Goal: Information Seeking & Learning: Learn about a topic

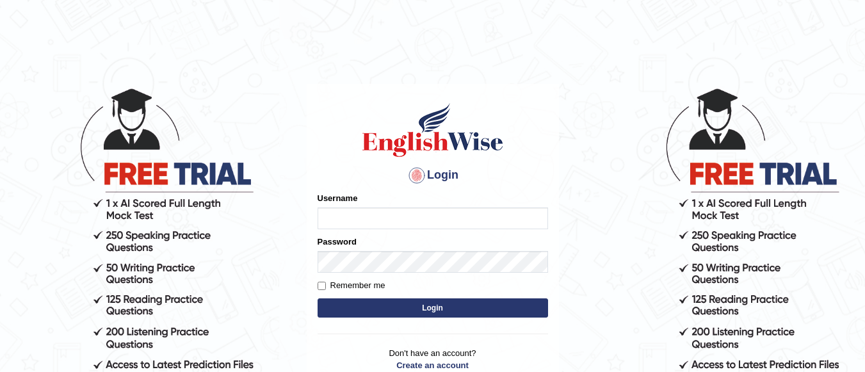
type input "Sbrar5155"
click at [418, 309] on button "Login" at bounding box center [433, 307] width 231 height 19
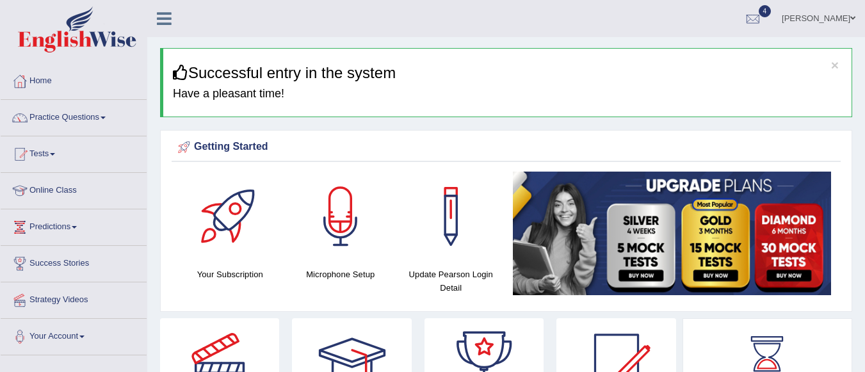
click at [530, 326] on link at bounding box center [484, 363] width 119 height 90
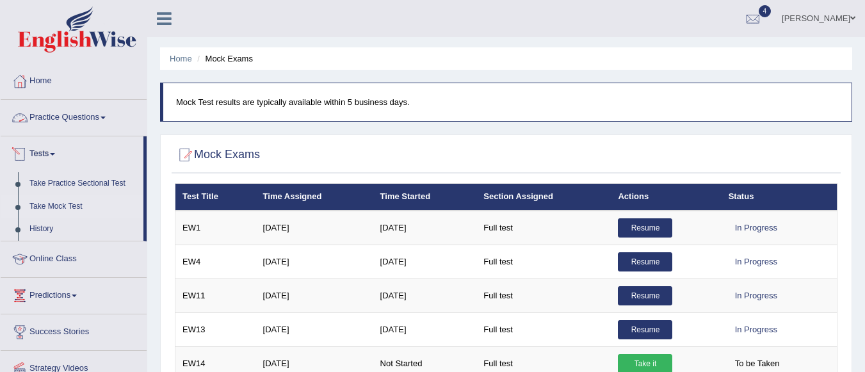
click at [96, 122] on link "Practice Questions" at bounding box center [74, 116] width 146 height 32
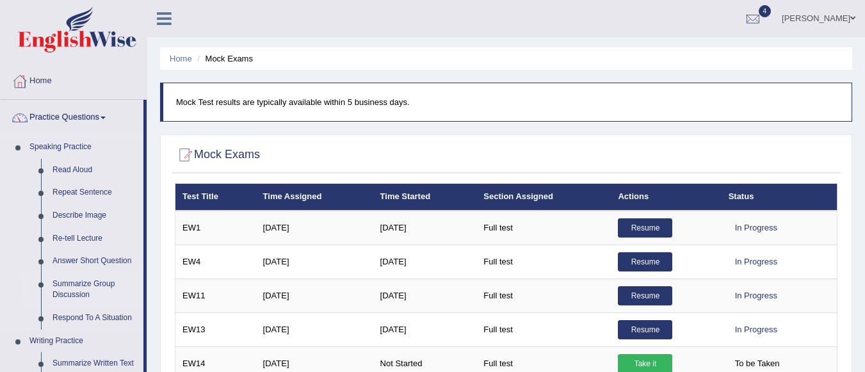
click at [72, 293] on link "Summarize Group Discussion" at bounding box center [95, 290] width 97 height 34
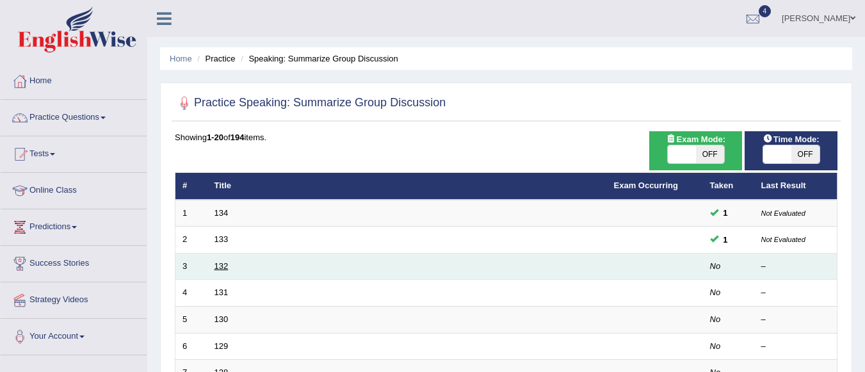
click at [216, 267] on link "132" at bounding box center [222, 266] width 14 height 10
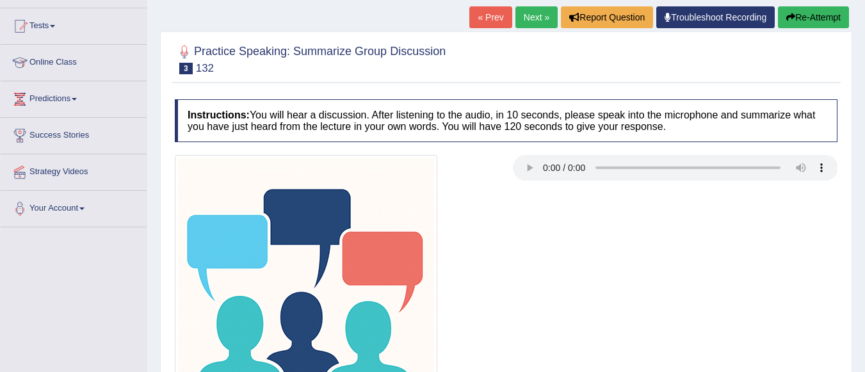
scroll to position [145, 0]
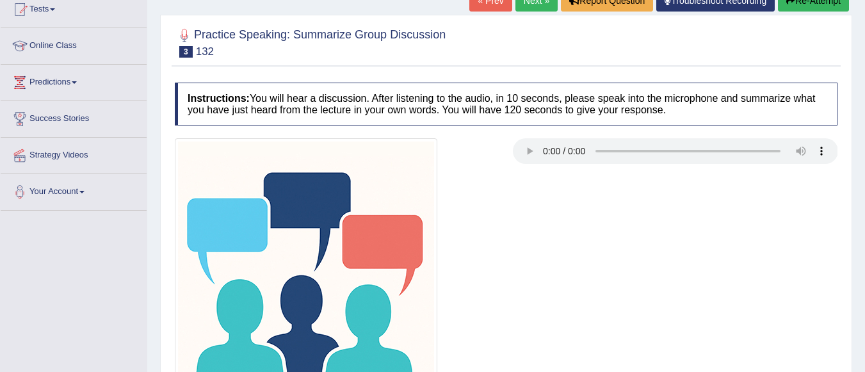
click at [536, 249] on div at bounding box center [506, 269] width 676 height 263
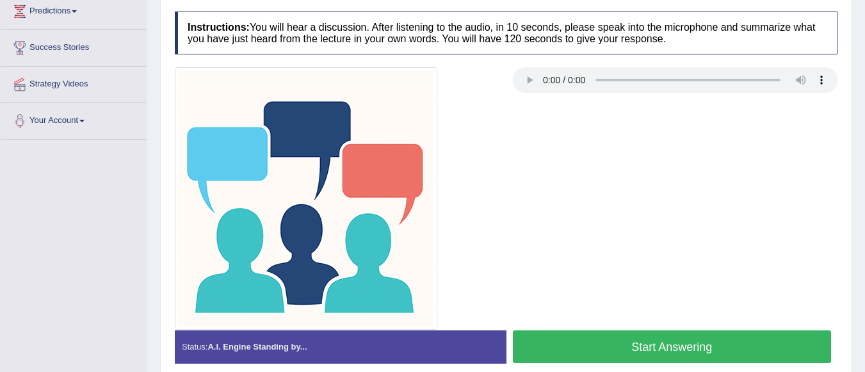
scroll to position [273, 0]
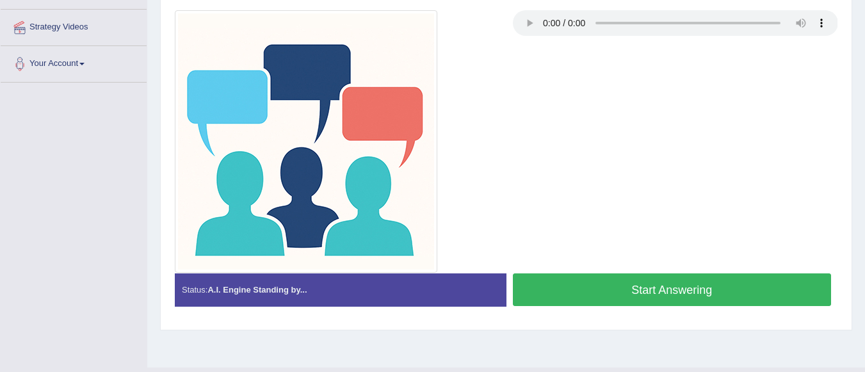
click at [656, 288] on button "Start Answering" at bounding box center [672, 289] width 319 height 33
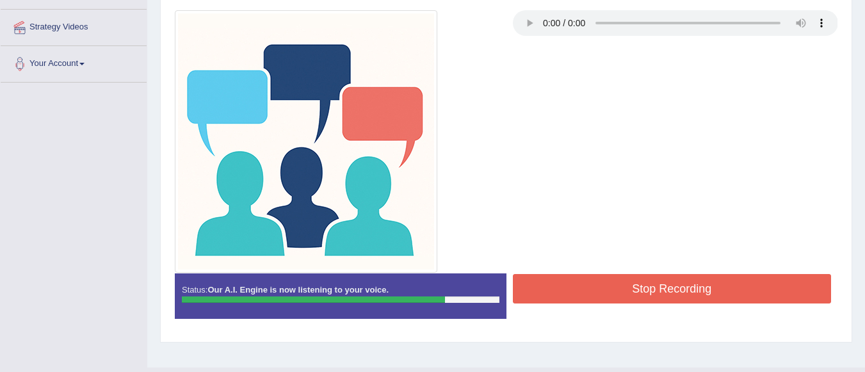
click at [729, 284] on button "Stop Recording" at bounding box center [672, 288] width 319 height 29
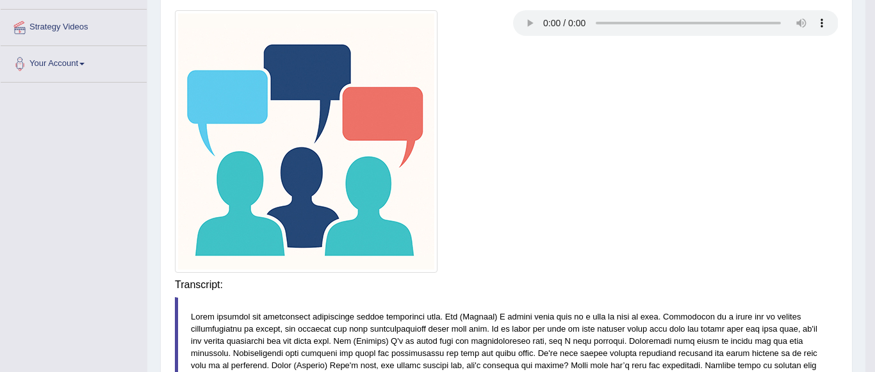
click at [0, 0] on div "Saving your answer..." at bounding box center [0, 0] width 0 height 0
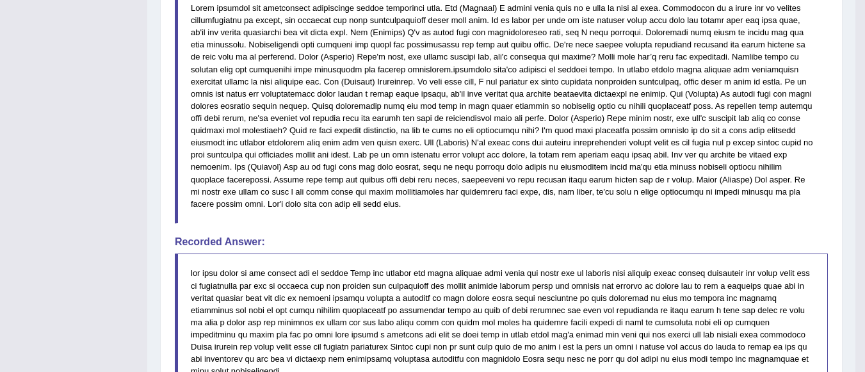
scroll to position [721, 0]
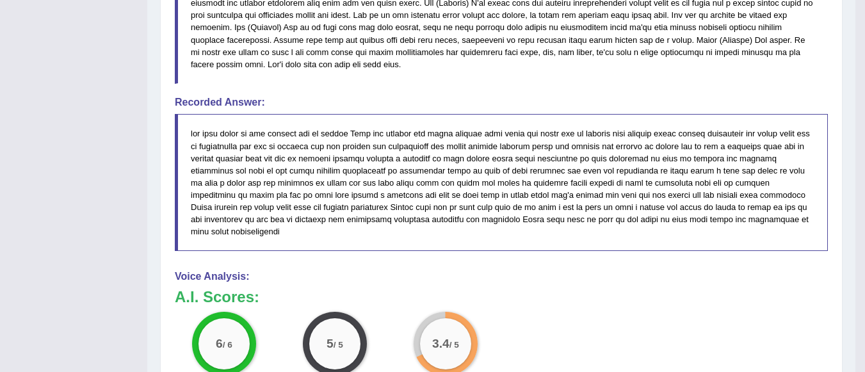
click at [545, 215] on blockquote at bounding box center [501, 182] width 653 height 137
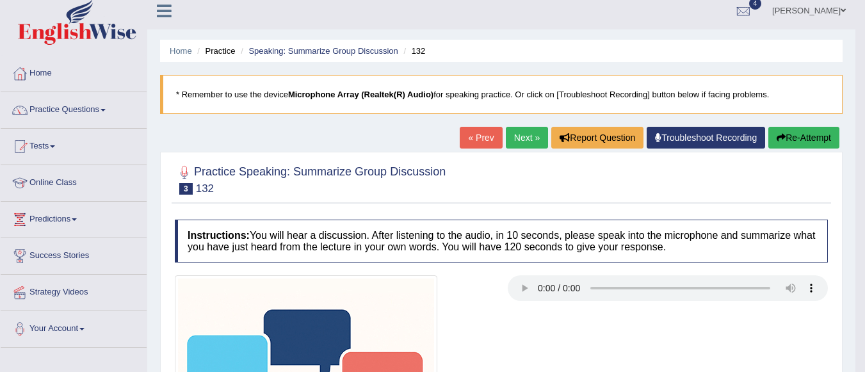
scroll to position [0, 0]
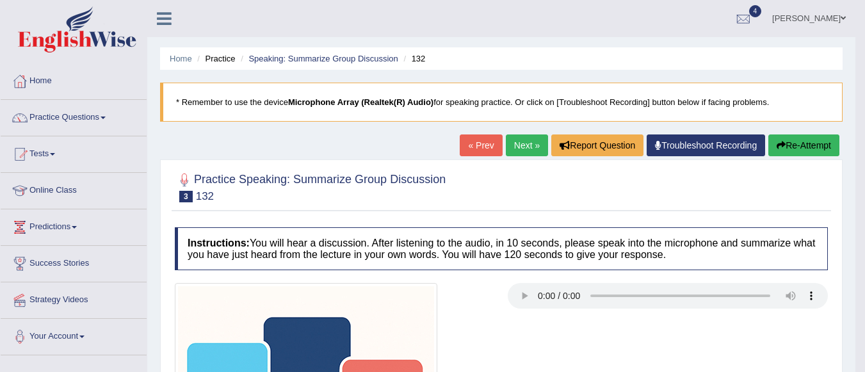
click at [517, 147] on link "Next »" at bounding box center [527, 145] width 42 height 22
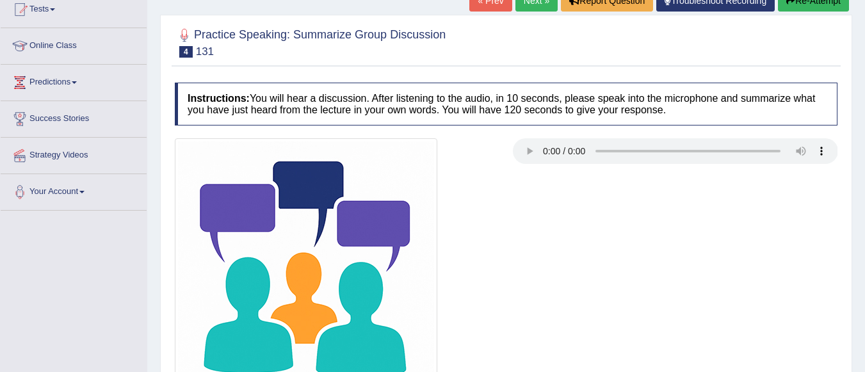
click at [500, 190] on div at bounding box center [337, 269] width 338 height 263
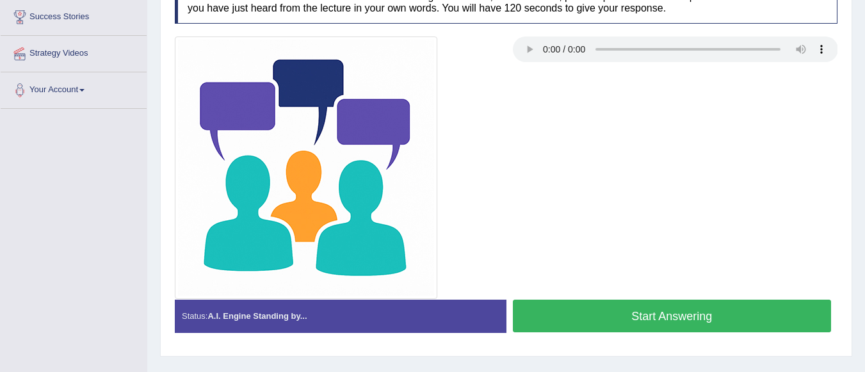
scroll to position [247, 0]
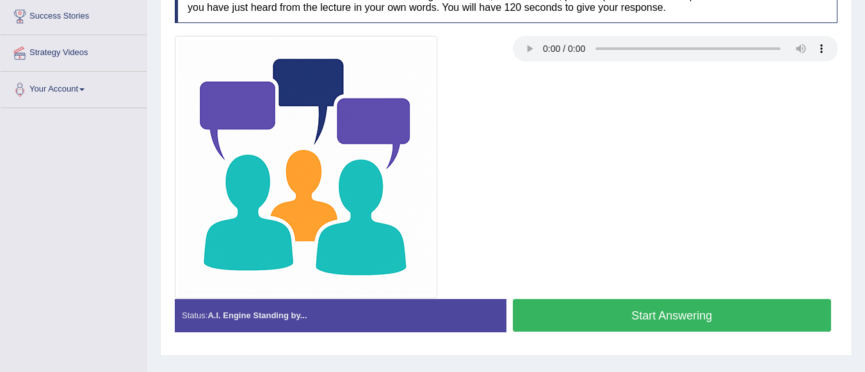
click at [437, 44] on img at bounding box center [306, 167] width 263 height 263
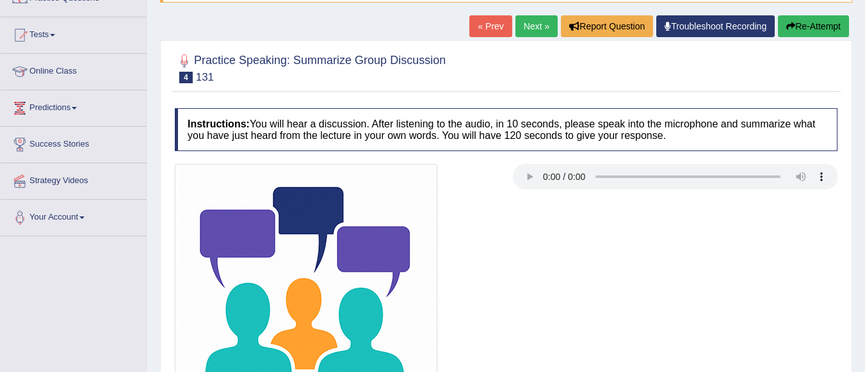
scroll to position [55, 0]
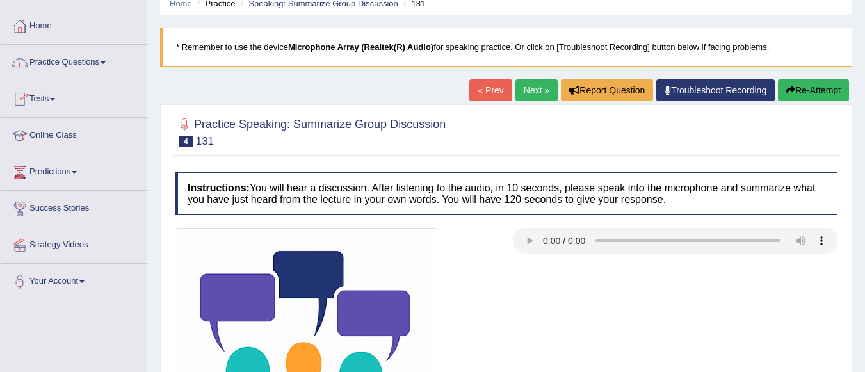
click at [90, 61] on link "Practice Questions" at bounding box center [74, 61] width 146 height 32
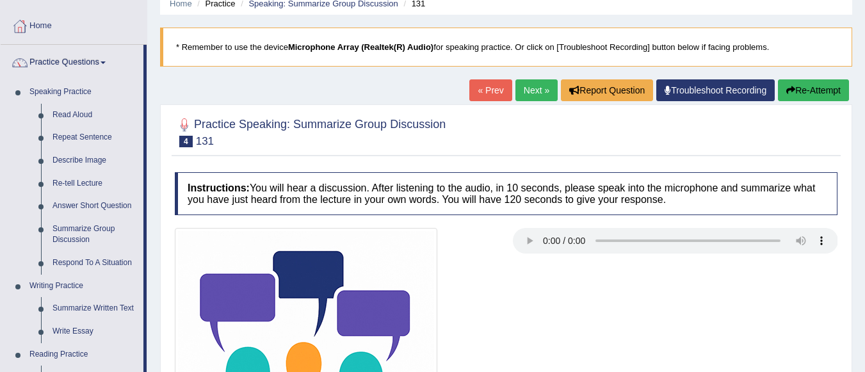
drag, startPoint x: 77, startPoint y: 254, endPoint x: 424, endPoint y: 232, distance: 347.8
click at [77, 254] on link "Respond To A Situation" at bounding box center [95, 263] width 97 height 23
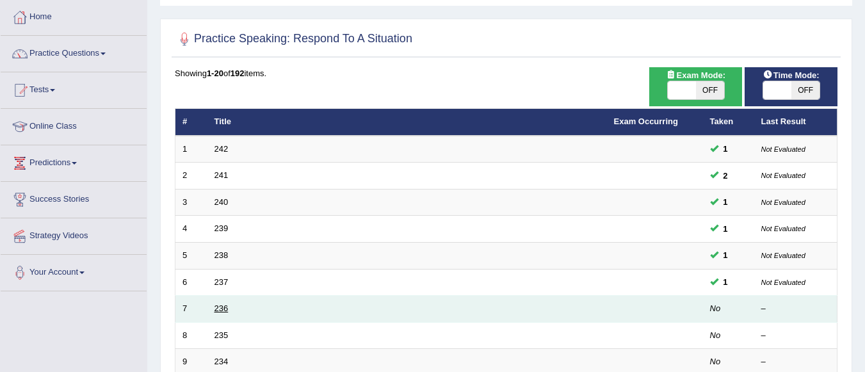
click at [223, 308] on link "236" at bounding box center [222, 309] width 14 height 10
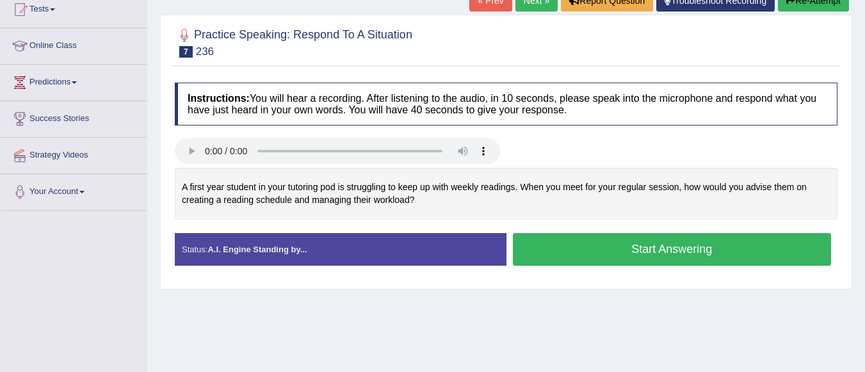
click at [530, 7] on link "Next »" at bounding box center [536, 1] width 42 height 22
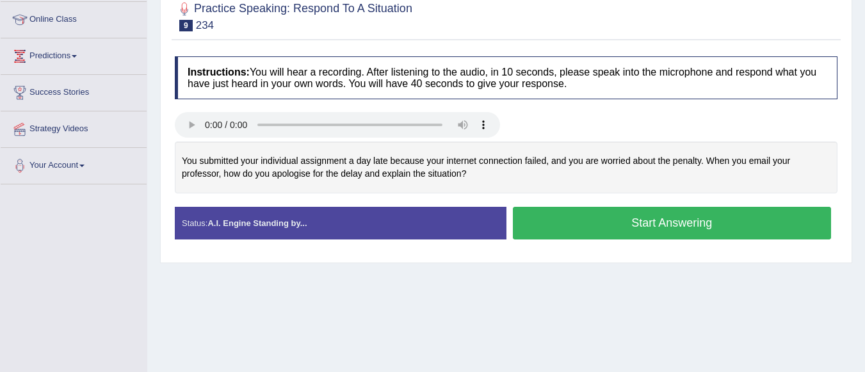
scroll to position [192, 0]
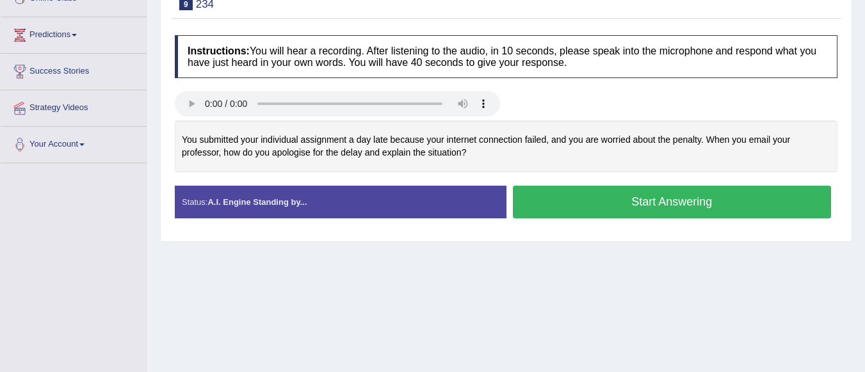
click at [663, 267] on div "Home Practice Speaking: Respond To A Situation 234 * Remember to use the device…" at bounding box center [506, 128] width 718 height 640
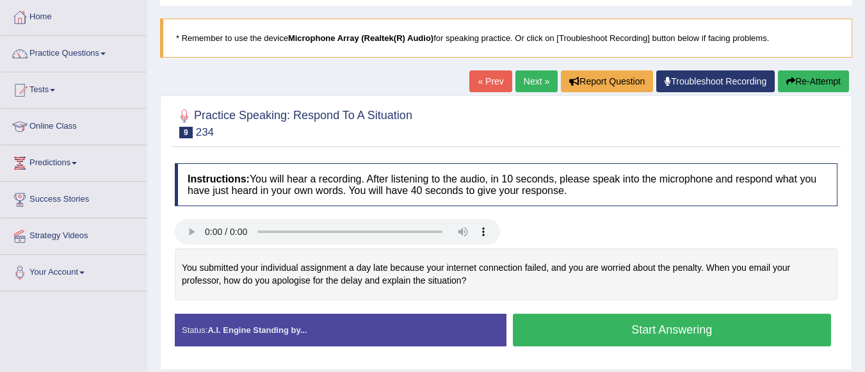
scroll to position [0, 0]
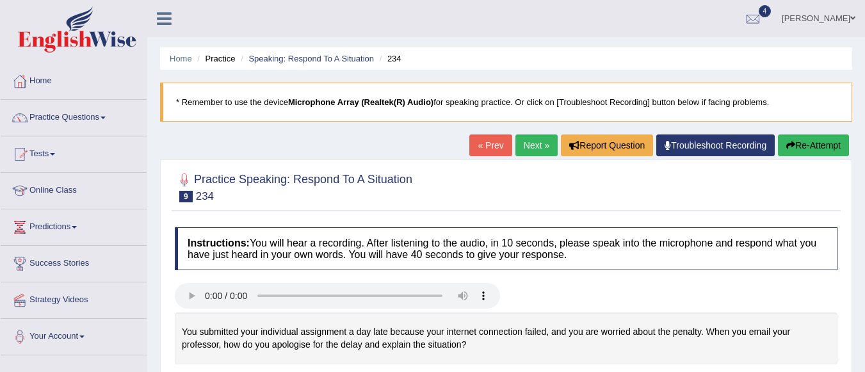
click at [93, 117] on link "Practice Questions" at bounding box center [74, 116] width 146 height 32
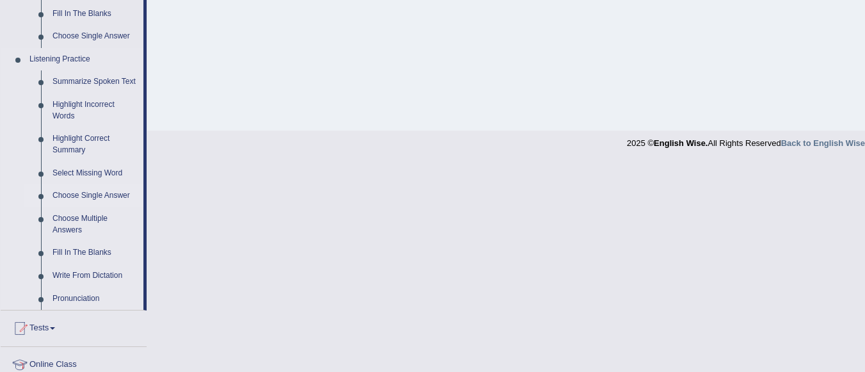
scroll to position [512, 0]
